Goal: Information Seeking & Learning: Learn about a topic

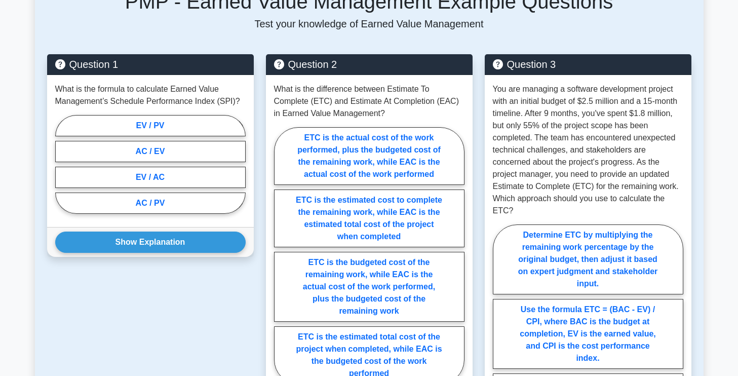
scroll to position [480, 0]
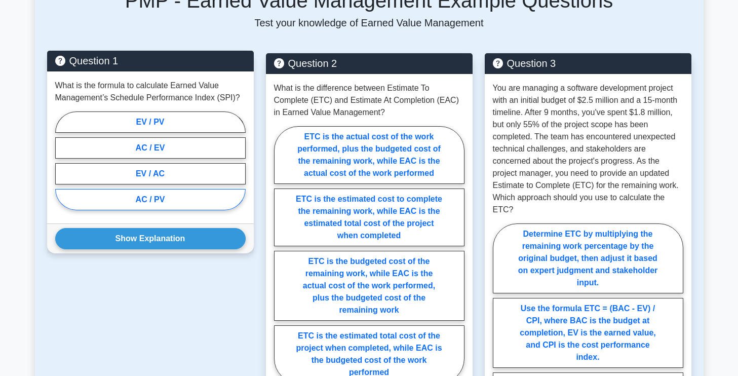
click at [155, 210] on label "AC / PV" at bounding box center [150, 199] width 190 height 21
click at [62, 167] on input "AC / PV" at bounding box center [58, 163] width 7 height 7
radio input "true"
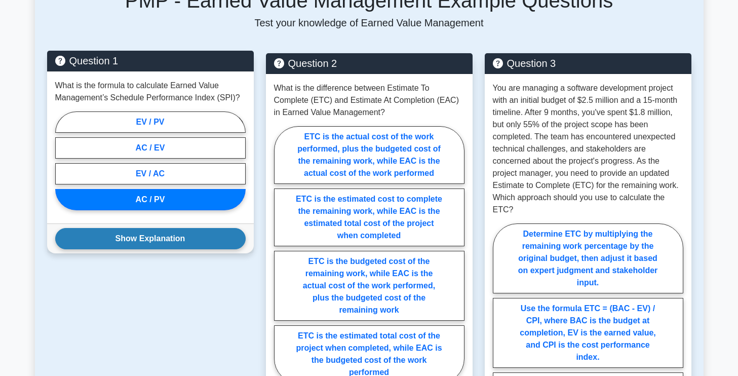
click at [159, 249] on button "Show Explanation" at bounding box center [150, 238] width 190 height 21
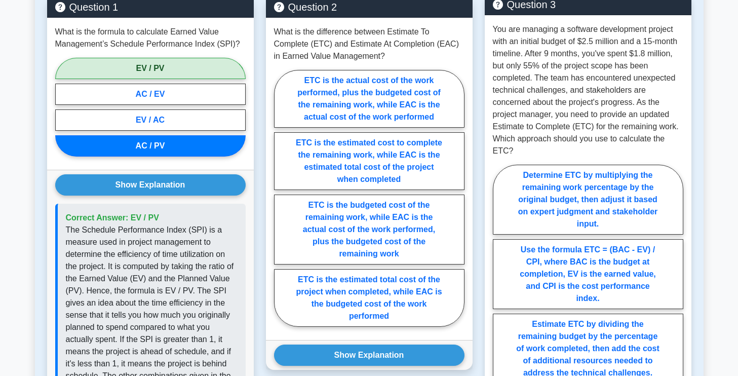
scroll to position [538, 0]
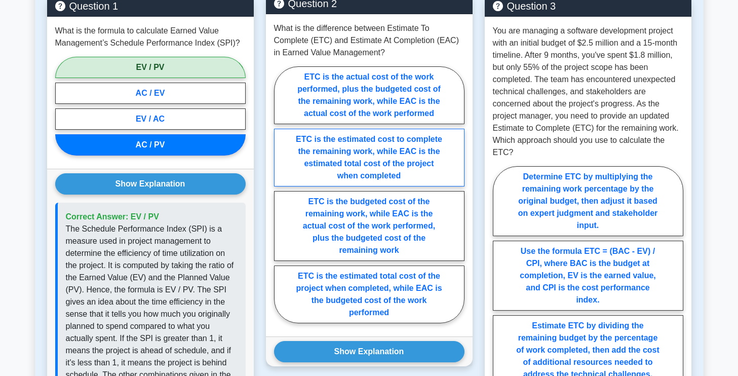
click at [435, 164] on label "ETC is the estimated cost to complete the remaining work, while EAC is the esti…" at bounding box center [369, 158] width 190 height 58
click at [280, 194] on input "ETC is the estimated cost to complete the remaining work, while EAC is the esti…" at bounding box center [277, 197] width 7 height 7
radio input "true"
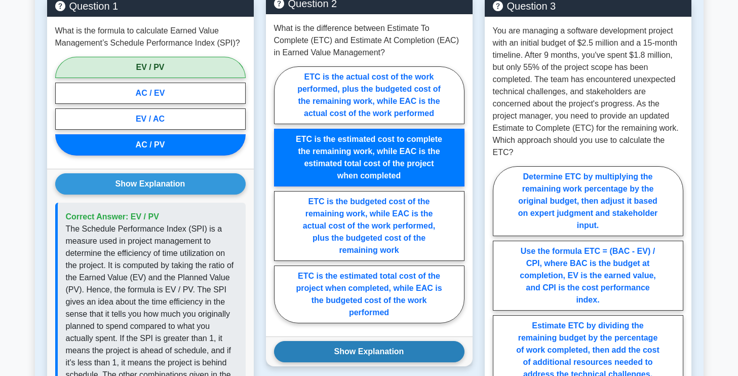
click at [406, 359] on button "Show Explanation" at bounding box center [369, 351] width 190 height 21
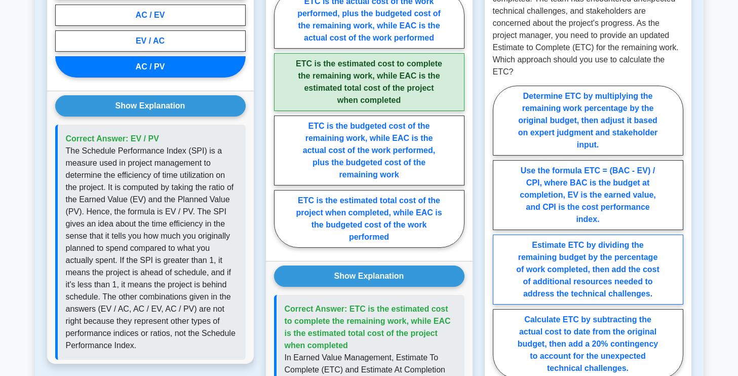
scroll to position [617, 0]
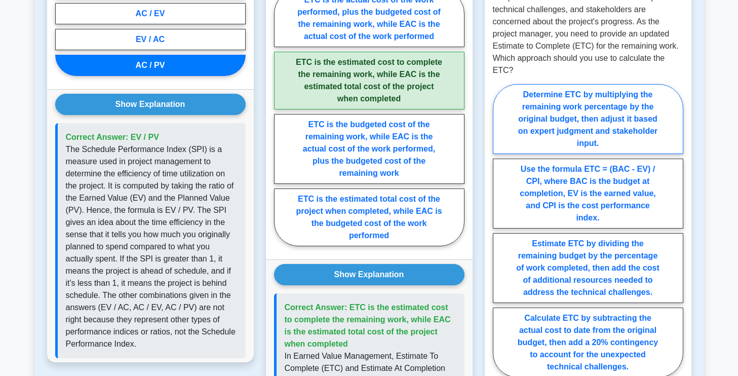
click at [633, 122] on label "Determine ETC by multiplying the remaining work percentage by the original budg…" at bounding box center [588, 119] width 190 height 70
click at [499, 230] on input "Determine ETC by multiplying the remaining work percentage by the original budg…" at bounding box center [496, 233] width 7 height 7
radio input "true"
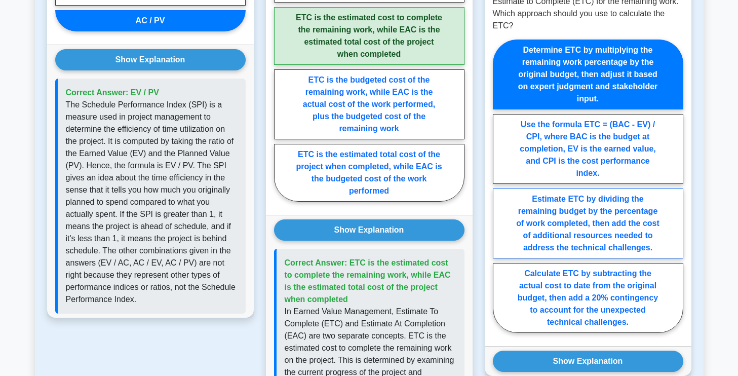
scroll to position [691, 0]
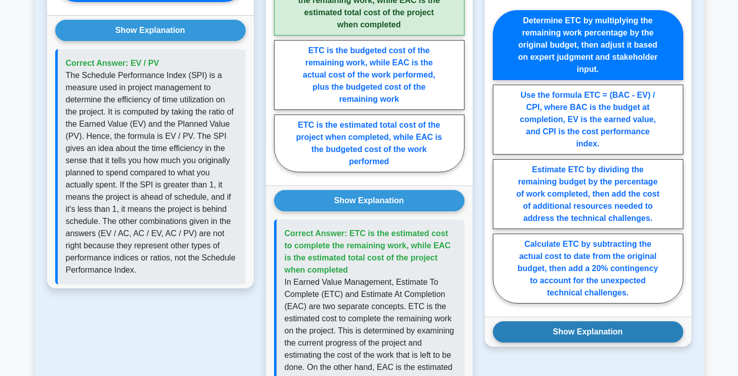
click at [600, 325] on button "Show Explanation" at bounding box center [588, 331] width 190 height 21
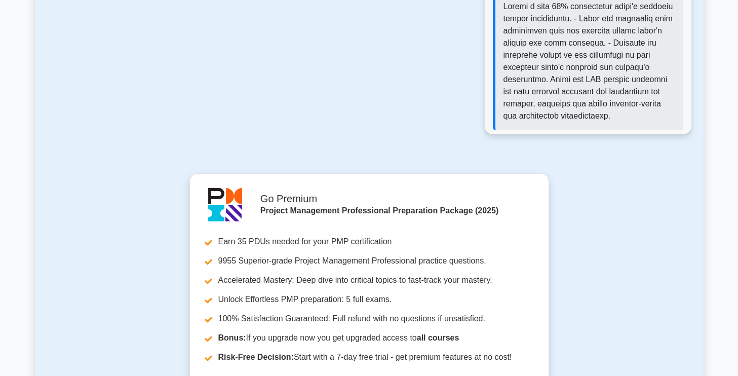
scroll to position [1374, 0]
